Goal: Task Accomplishment & Management: Manage account settings

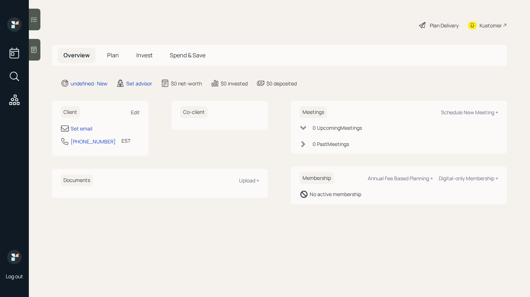
click at [132, 110] on div "Edit" at bounding box center [135, 112] width 9 height 7
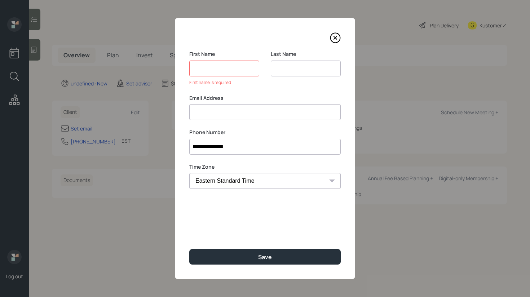
click at [307, 73] on input at bounding box center [306, 69] width 70 height 16
type input "[PERSON_NAME]"
click at [220, 71] on input at bounding box center [224, 69] width 70 height 16
click at [219, 115] on input at bounding box center [264, 112] width 151 height 16
click at [246, 114] on input at bounding box center [264, 112] width 151 height 16
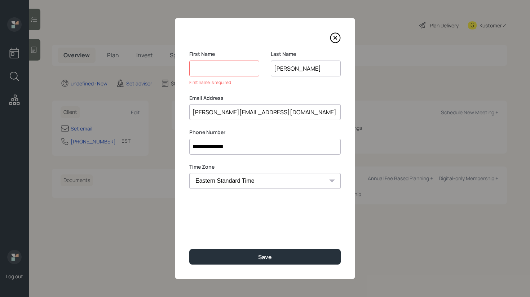
drag, startPoint x: 210, startPoint y: 113, endPoint x: 187, endPoint y: 113, distance: 23.1
click at [186, 113] on div "**********" at bounding box center [265, 148] width 180 height 261
type input "[PERSON_NAME][EMAIL_ADDRESS][DOMAIN_NAME]"
click at [210, 69] on input at bounding box center [224, 69] width 70 height 16
paste input "[PERSON_NAME]"
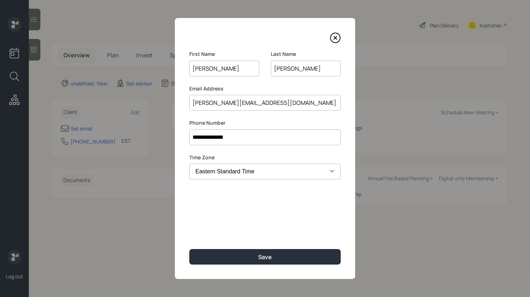
click at [194, 69] on input "[PERSON_NAME]" at bounding box center [224, 69] width 70 height 16
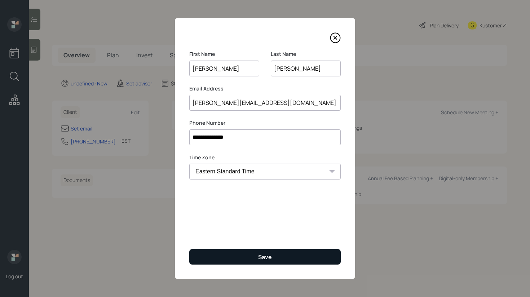
type input "[PERSON_NAME]"
click at [234, 259] on button "Save" at bounding box center [264, 257] width 151 height 16
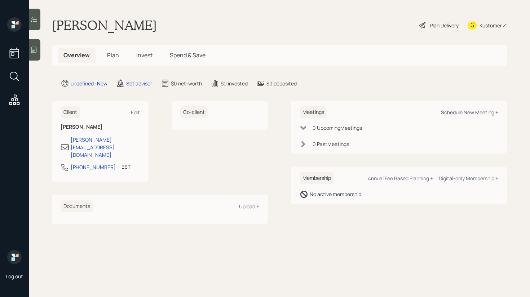
click at [470, 111] on div "Schedule New Meeting +" at bounding box center [469, 112] width 57 height 7
select select "round-[PERSON_NAME]"
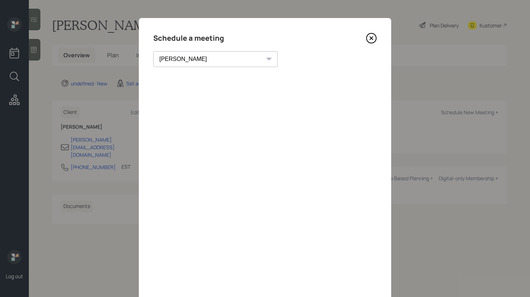
scroll to position [27, 0]
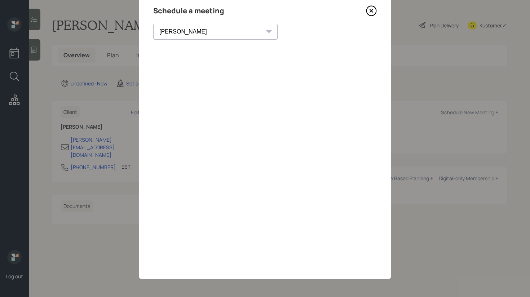
click at [375, 13] on icon at bounding box center [371, 10] width 11 height 11
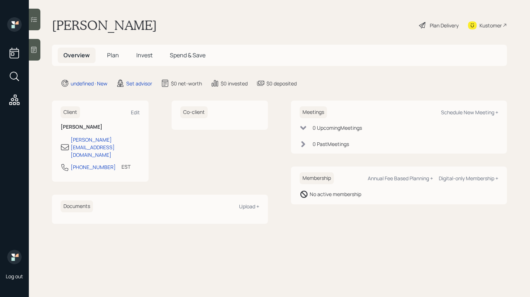
click at [31, 50] on icon at bounding box center [33, 49] width 7 height 7
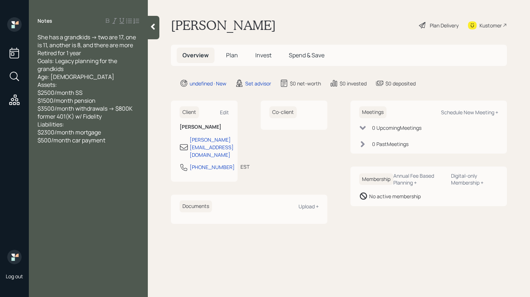
click at [155, 34] on div at bounding box center [154, 27] width 12 height 23
